Goal: Information Seeking & Learning: Find specific page/section

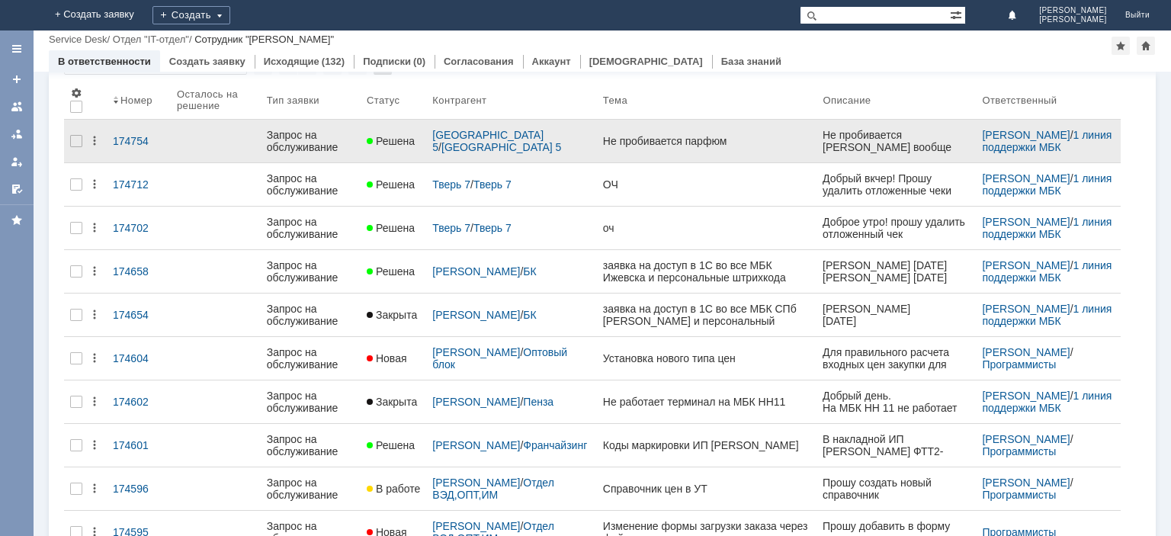
click at [296, 129] on div "Запрос на обслуживание" at bounding box center [311, 141] width 88 height 24
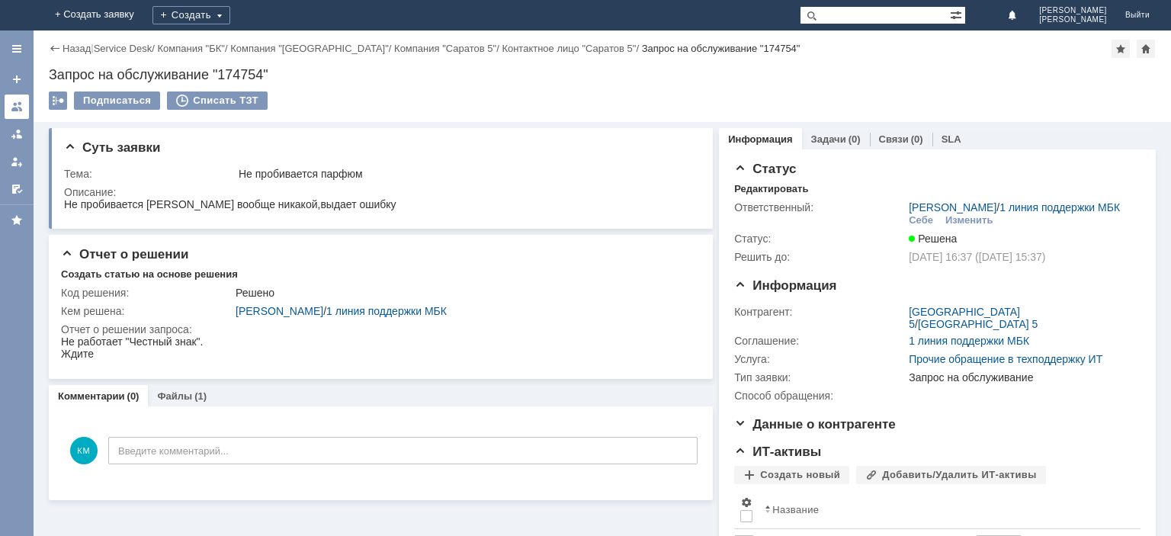
click at [17, 102] on div at bounding box center [17, 107] width 12 height 12
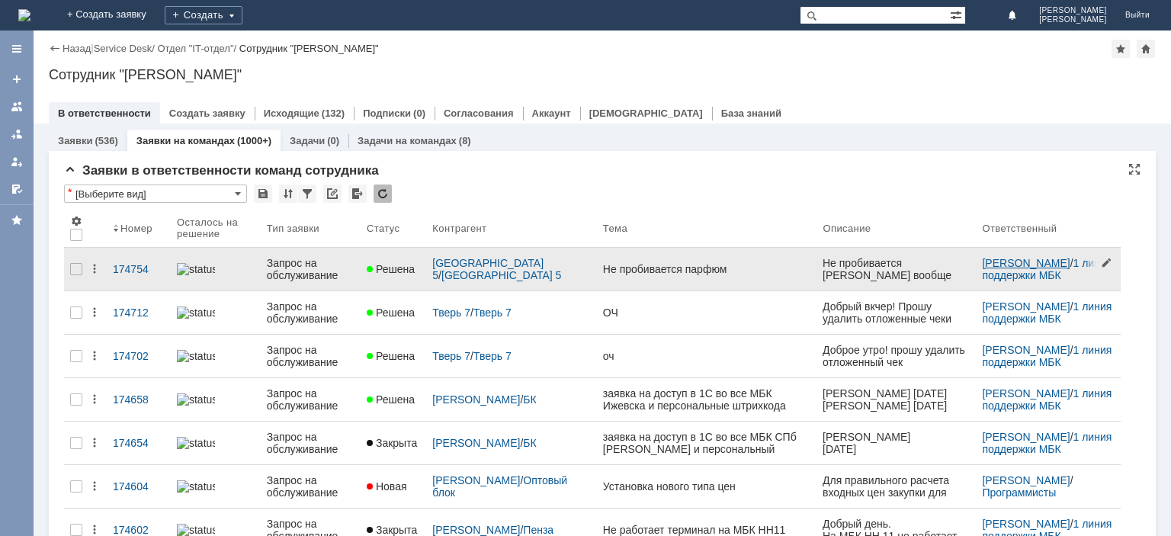
click at [1021, 265] on link "[PERSON_NAME]" at bounding box center [1026, 263] width 88 height 12
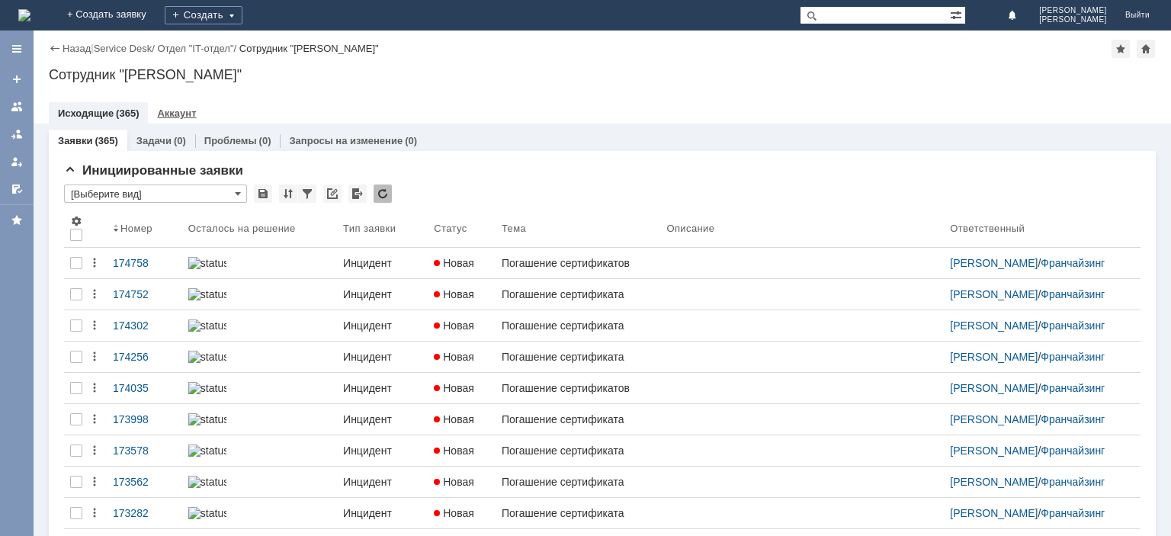
click at [194, 114] on div "Аккаунт" at bounding box center [176, 113] width 57 height 22
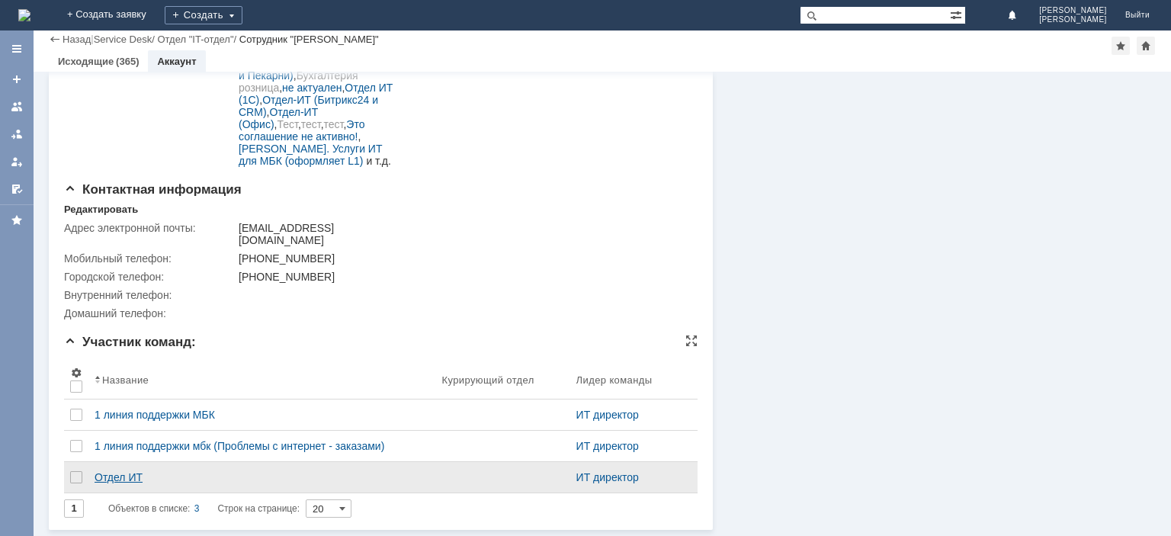
click at [108, 481] on div "Отдел ИТ" at bounding box center [261, 477] width 335 height 12
